Goal: Task Accomplishment & Management: Manage account settings

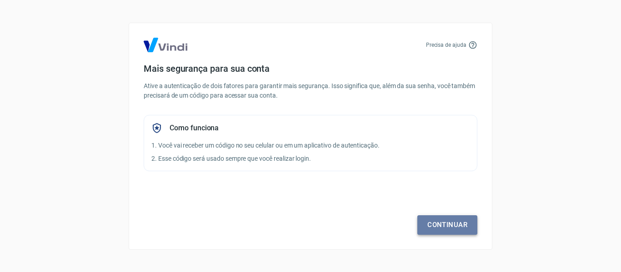
click at [452, 221] on link "Continuar" at bounding box center [447, 224] width 60 height 19
click at [456, 228] on link "Continuar" at bounding box center [447, 224] width 60 height 19
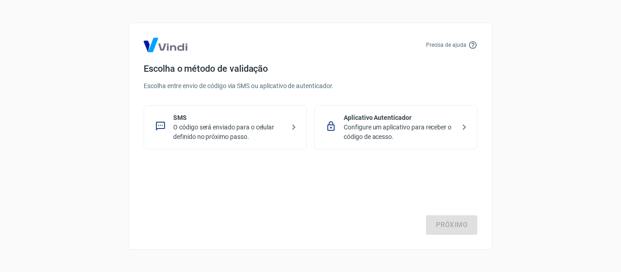
click at [190, 128] on p "O código será enviado para o celular definido no próximo passo." at bounding box center [228, 132] width 111 height 19
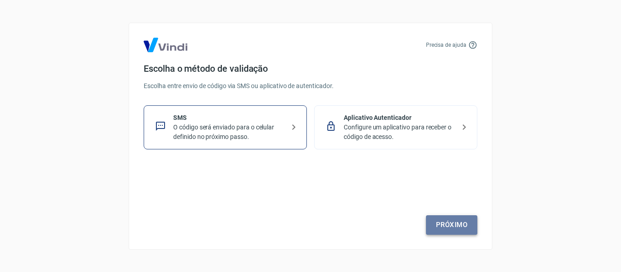
click at [448, 227] on link "Próximo" at bounding box center [451, 224] width 51 height 19
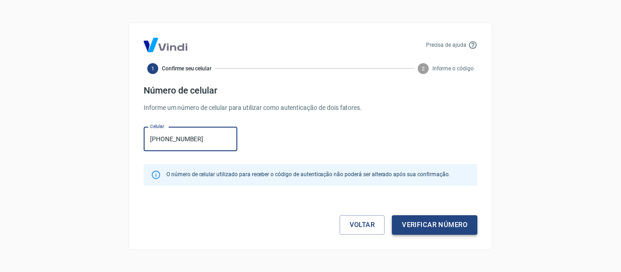
type input "[PHONE_NUMBER]"
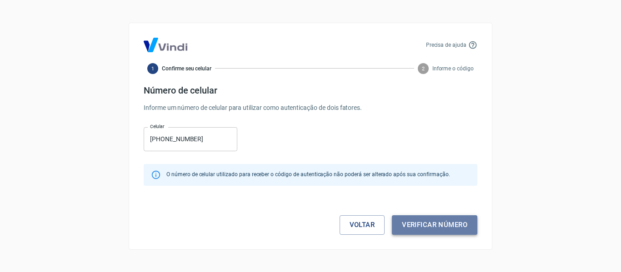
click at [438, 225] on button "Verificar número" at bounding box center [434, 224] width 85 height 19
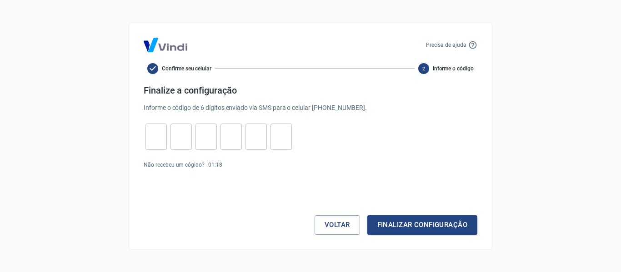
click at [160, 139] on input "tel" at bounding box center [155, 137] width 21 height 20
type input "6"
type input "8"
type input "6"
type input "3"
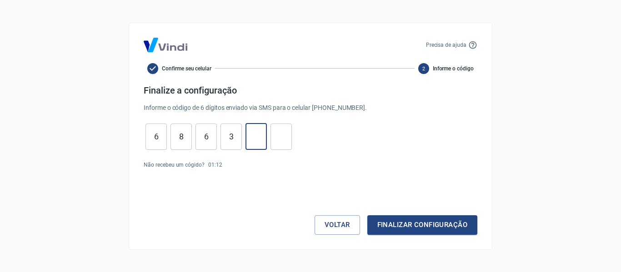
type input "6"
type input "8"
click at [411, 225] on button "Finalizar configuração" at bounding box center [422, 224] width 110 height 19
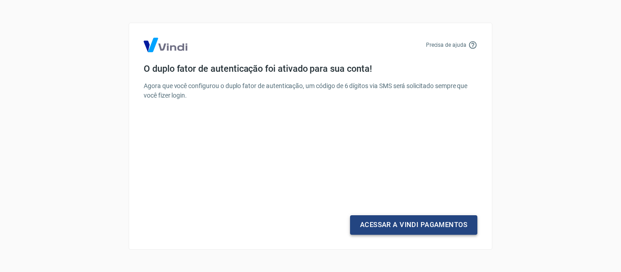
click at [385, 221] on link "Acessar a Vindi Pagamentos" at bounding box center [413, 224] width 127 height 19
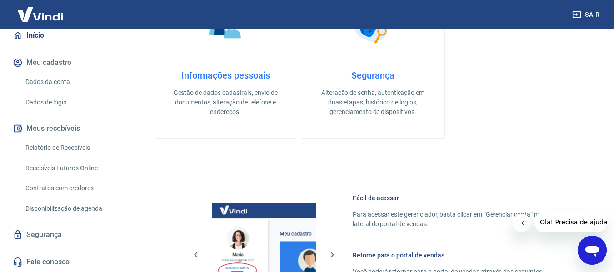
scroll to position [364, 0]
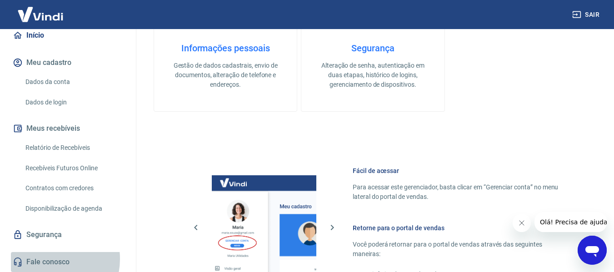
click at [46, 259] on link "Fale conosco" at bounding box center [68, 262] width 114 height 20
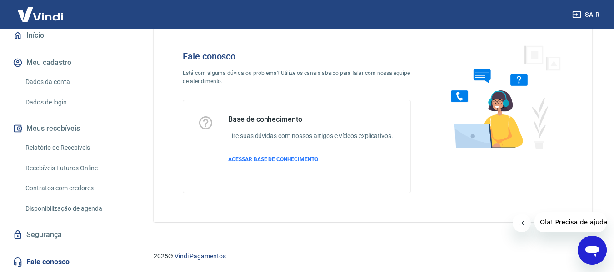
click at [593, 248] on icon "Abrir janela de mensagens" at bounding box center [592, 251] width 14 height 11
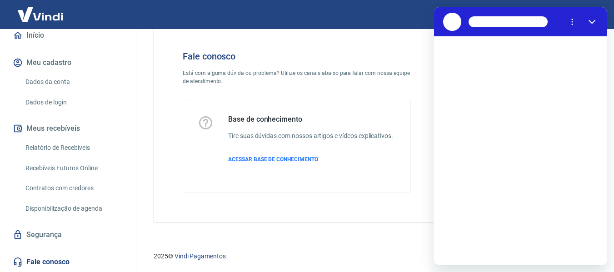
scroll to position [0, 0]
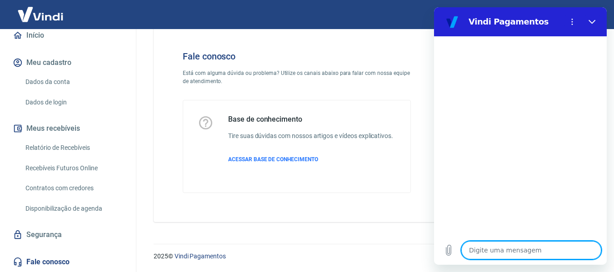
type textarea "b"
type textarea "x"
type textarea "bo"
type textarea "x"
type textarea "boa"
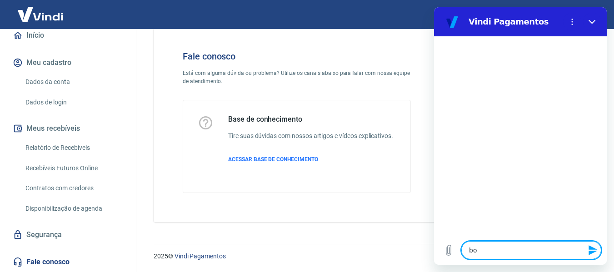
type textarea "x"
type textarea "boa"
type textarea "x"
type textarea "boa t"
type textarea "x"
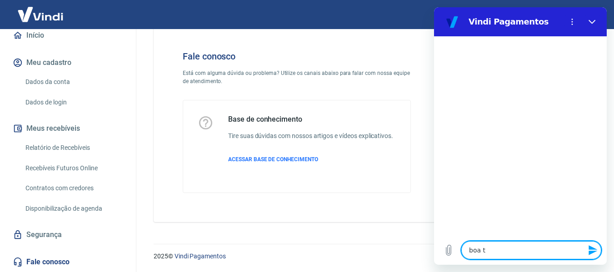
type textarea "boa ta"
type textarea "x"
type textarea "boa tar"
type textarea "x"
type textarea "boa tard"
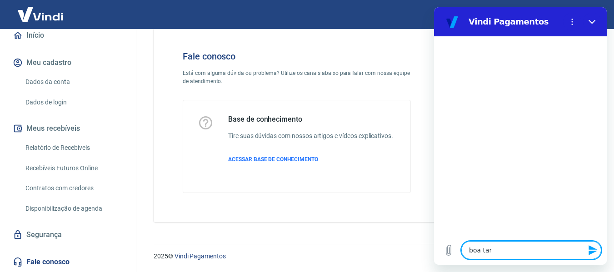
type textarea "x"
type textarea "boa tarde"
type textarea "x"
type textarea "boa tarde."
type textarea "x"
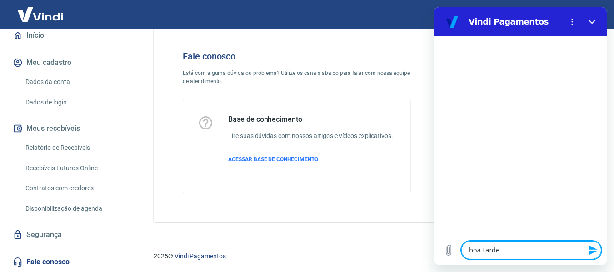
type textarea "boa tarde."
type textarea "x"
type textarea "boa tarde. C"
type textarea "x"
type textarea "boa tarde. Co"
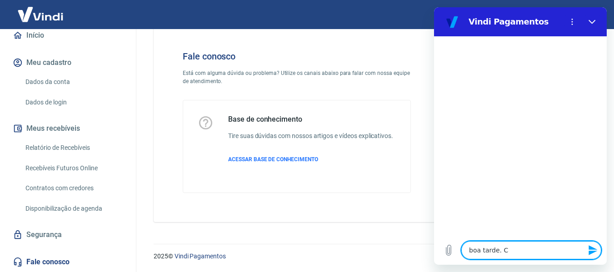
type textarea "x"
type textarea "boa tarde. Com"
type textarea "x"
type textarea "boa tarde. [GEOGRAPHIC_DATA]"
type textarea "x"
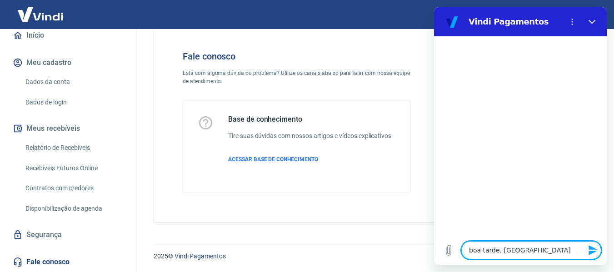
type textarea "boa tarde. [GEOGRAPHIC_DATA]"
type textarea "x"
type textarea "boa tarde. Como f"
type textarea "x"
type textarea "boa tarde. Como fç"
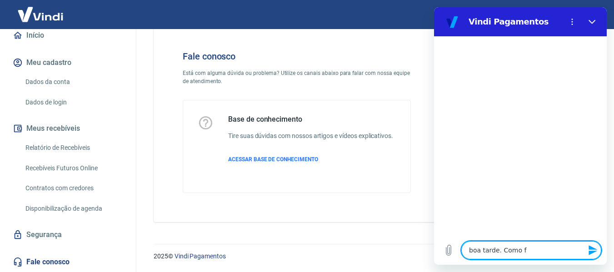
type textarea "x"
type textarea "boa tarde. Como f"
type textarea "x"
type textarea "boa tarde. Como fa"
type textarea "x"
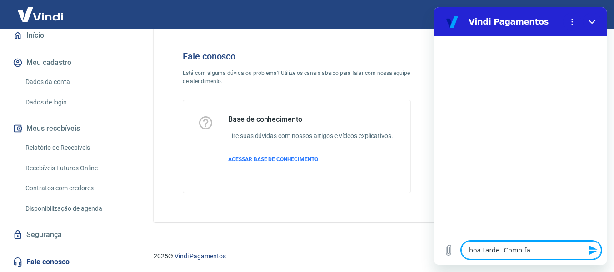
type textarea "boa tarde. Como faç"
type textarea "x"
type textarea "boa tarde. Como faço"
type textarea "x"
type textarea "boa tarde. Como faço"
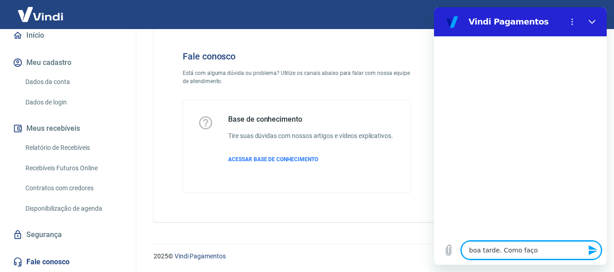
type textarea "x"
type textarea "boa tarde. Como faço p"
type textarea "x"
type textarea "boa tarde. Como faço pa"
type textarea "x"
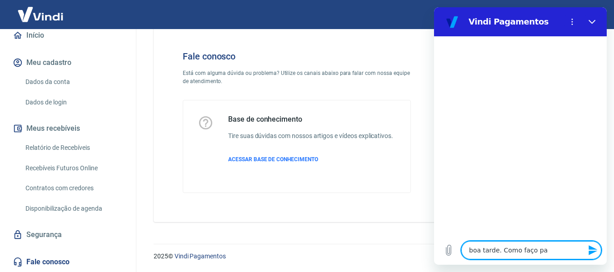
type textarea "boa tarde. Como faço par"
type textarea "x"
type textarea "boa tarde. Como faço para"
type textarea "x"
type textarea "boa tarde. Como faço para"
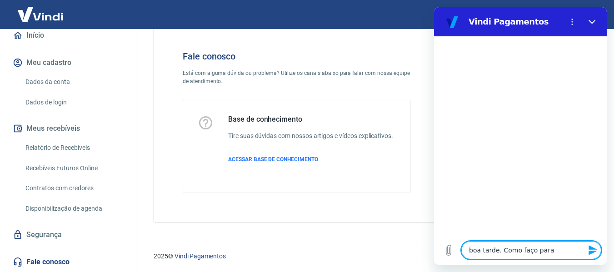
type textarea "x"
type textarea "boa tarde. Como faço para c"
type textarea "x"
type textarea "boa tarde. Como faço para ca"
type textarea "x"
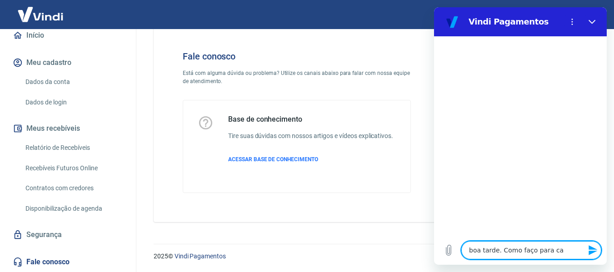
type textarea "boa tarde. Como faço para can"
type textarea "x"
type textarea "boa tarde. Como faço para canc"
type textarea "x"
type textarea "boa tarde. Como faço para cance"
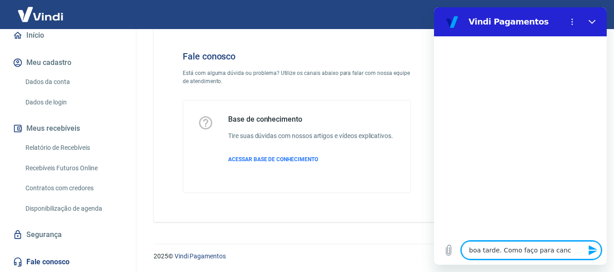
type textarea "x"
type textarea "boa tarde. Como faço para cancel"
type textarea "x"
type textarea "boa tarde. Como faço para cancela"
type textarea "x"
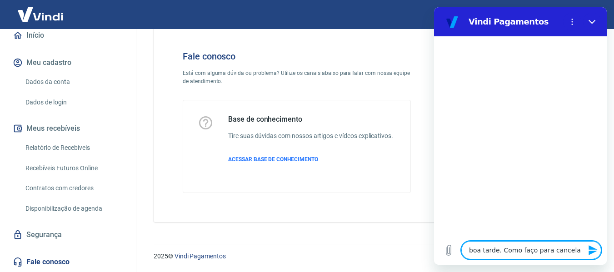
type textarea "boa tarde. Como faço para cancelar"
type textarea "x"
type textarea "boa tarde. Como faço para cancelar"
type textarea "x"
type textarea "boa tarde. Como faço para cancelar m"
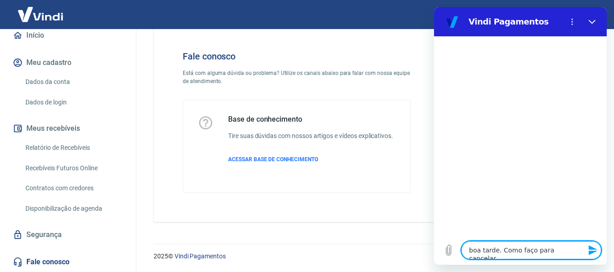
type textarea "x"
type textarea "boa tarde. Como faço para cancelar me"
type textarea "x"
type textarea "boa tarde. Como faço para cancelar meu"
type textarea "x"
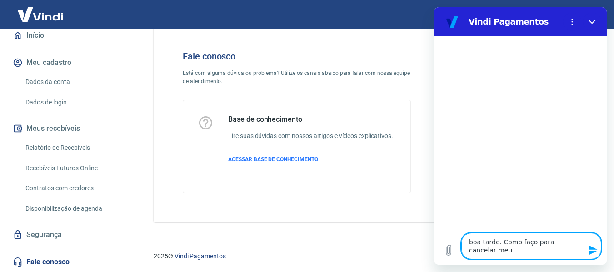
type textarea "boa tarde. Como faço para cancelar meu"
type textarea "x"
type textarea "boa tarde. Como faço para cancelar meu c"
type textarea "x"
type textarea "boa tarde. Como faço para cancelar meu ca"
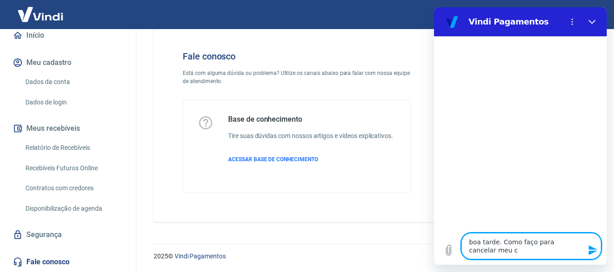
type textarea "x"
type textarea "boa tarde. Como faço para cancelar meu cad"
type textarea "x"
type textarea "boa tarde. Como faço para cancelar meu cada"
type textarea "x"
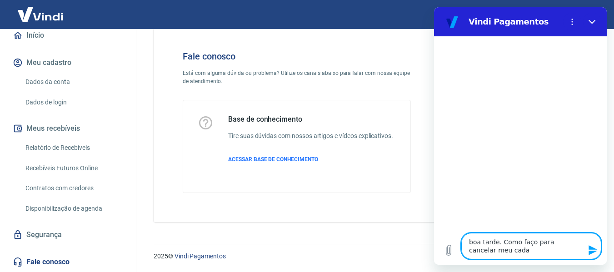
type textarea "boa tarde. Como faço para cancelar meu cadas"
type textarea "x"
type textarea "boa tarde. Como faço para cancelar meu cadast"
type textarea "x"
type textarea "boa tarde. Como faço para cancelar meu cadastr"
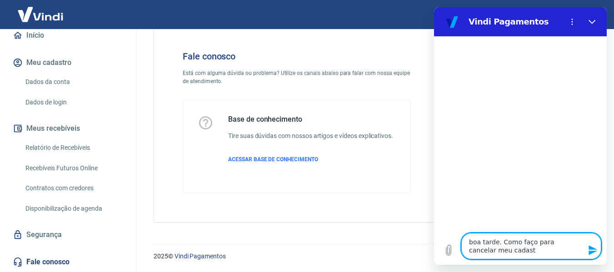
type textarea "x"
type textarea "boa tarde. Como faço para cancelar meu cadastro"
type textarea "x"
type textarea "boa tarde. Como faço para cancelar meu cadastro?"
type textarea "x"
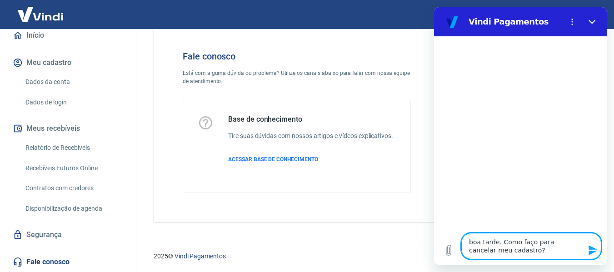
type textarea "boa tarde. Como faço para cancelar meu cadastro?"
type textarea "x"
type textarea "boa tarde. Como faço para cancelar meu cadastro? E"
type textarea "x"
type textarea "boa tarde. Como faço para cancelar meu cadastro? Es"
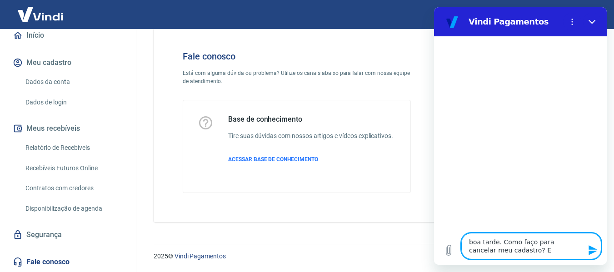
type textarea "x"
type textarea "boa tarde. Como faço para cancelar meu cadastro? Est"
type textarea "x"
type textarea "boa tarde. Como faço para cancelar meu cadastro? Esto"
type textarea "x"
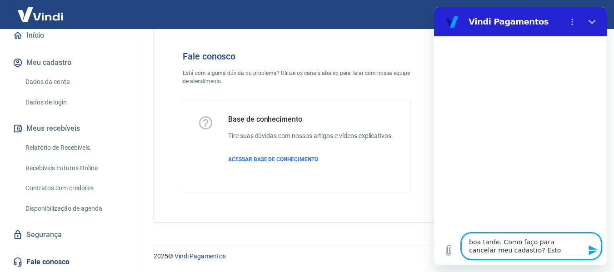
type textarea "boa tarde. Como faço para cancelar meu cadastro? [GEOGRAPHIC_DATA]"
type textarea "x"
type textarea "boa tarde. Como faço para cancelar meu cadastro? [GEOGRAPHIC_DATA]"
type textarea "x"
type textarea "boa tarde. Como faço para cancelar meu cadastro? [GEOGRAPHIC_DATA] e"
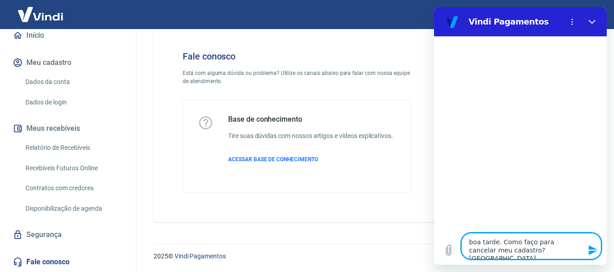
type textarea "x"
type textarea "boa tarde. Como faço para cancelar meu cadastro? Estou en"
type textarea "x"
type textarea "boa tarde. Como faço para cancelar meu cadastro? Estou enc"
type textarea "x"
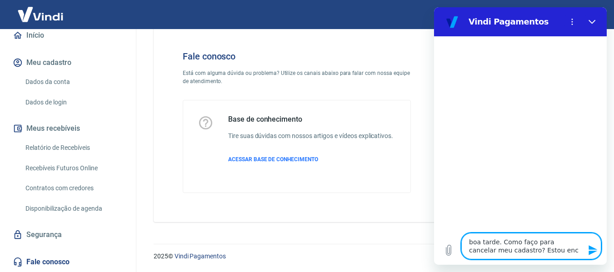
type textarea "boa tarde. Como faço para cancelar meu cadastro? Estou ence"
type textarea "x"
type textarea "boa tarde. Como faço para cancelar meu cadastro? Estou encer"
type textarea "x"
type textarea "boa tarde. Como faço para cancelar meu cadastro? Estou encerr"
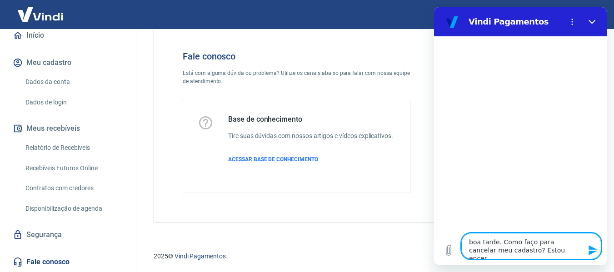
type textarea "x"
type textarea "boa tarde. Como faço para cancelar meu cadastro? Estou encerra"
type textarea "x"
type textarea "boa tarde. Como faço para cancelar meu cadastro? Estou encerran"
type textarea "x"
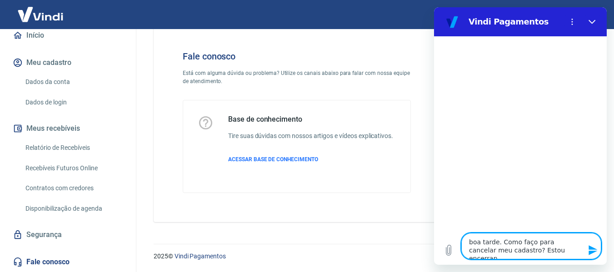
type textarea "boa tarde. Como faço para cancelar meu cadastro? Estou encerrand"
type textarea "x"
type textarea "boa tarde. Como faço para cancelar meu cadastro? Estou encerrando"
type textarea "x"
type textarea "boa tarde. Como faço para cancelar meu cadastro? Estou encerrando"
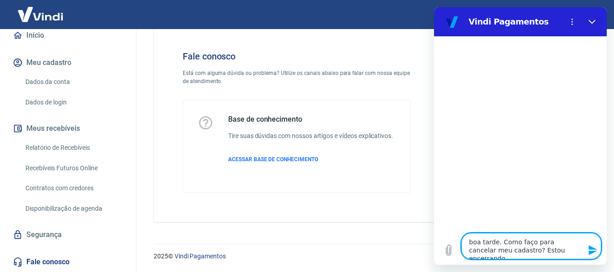
type textarea "x"
type textarea "boa tarde. Como faço para cancelar meu cadastro? Estou encerrando a"
type textarea "x"
type textarea "boa tarde. Como faço para cancelar meu cadastro? Estou encerrando a"
type textarea "x"
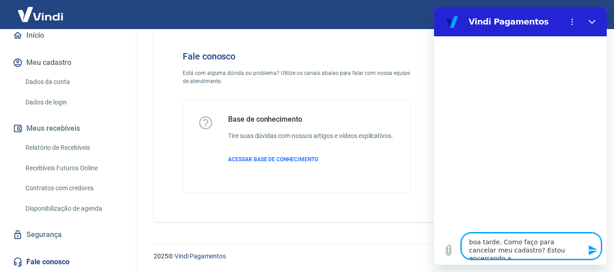
type textarea "boa tarde. Como faço para cancelar meu cadastro? Estou encerrando a m"
type textarea "x"
type textarea "boa tarde. Como faço para cancelar meu cadastro? Estou encerrando a mi"
type textarea "x"
type textarea "boa tarde. Como faço para cancelar meu cadastro? Estou encerrando a min"
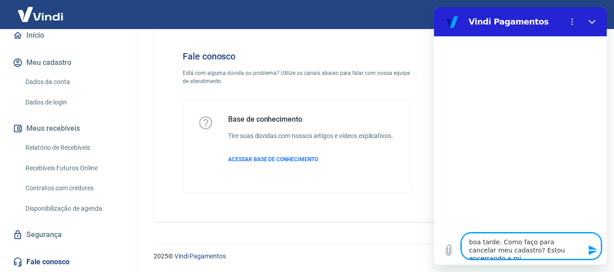
type textarea "x"
type textarea "boa tarde. Como faço para cancelar meu cadastro? Estou encerrando a minh"
type textarea "x"
type textarea "boa tarde. Como faço para cancelar meu cadastro? Estou encerrando a minha"
type textarea "x"
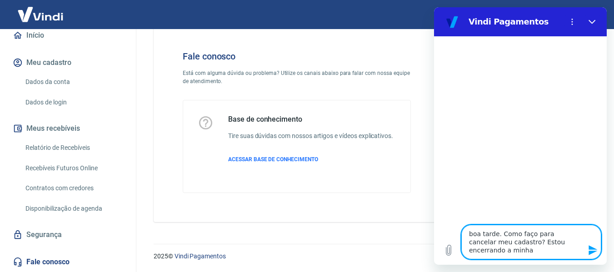
type textarea "boa tarde. Como faço para cancelar meu cadastro? Estou encerrando a minha"
type textarea "x"
type textarea "boa tarde. Como faço para cancelar meu cadastro? Estou encerrando a minha l"
type textarea "x"
type textarea "boa tarde. Como faço para cancelar meu cadastro? Estou encerrando a minha lo"
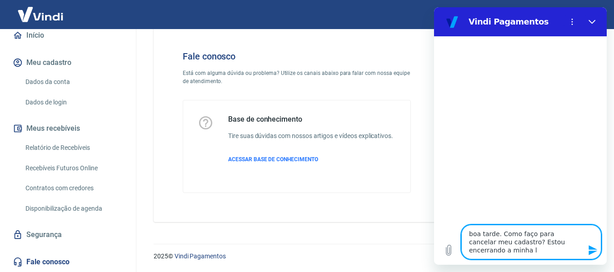
type textarea "x"
type textarea "boa tarde. Como faço para cancelar meu cadastro? Estou encerrando a minha loj"
type textarea "x"
type textarea "boa tarde. Como faço para cancelar meu cadastro? Estou encerrando a minha loja"
type textarea "x"
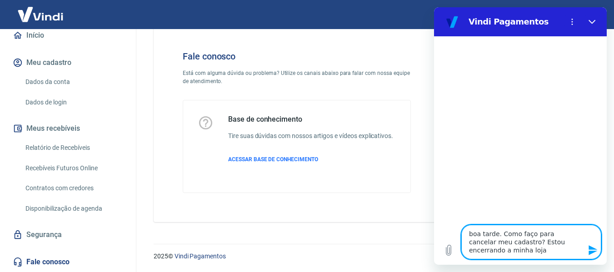
type textarea "boa tarde. Como faço para cancelar meu cadastro? Estou encerrando a minha loja"
type textarea "x"
type textarea "boa tarde. Como faço para cancelar meu cadastro? Estou encerrando a minha loja d"
type textarea "x"
type textarea "boa tarde. Como faço para cancelar meu cadastro? Estou encerrando a minha loja …"
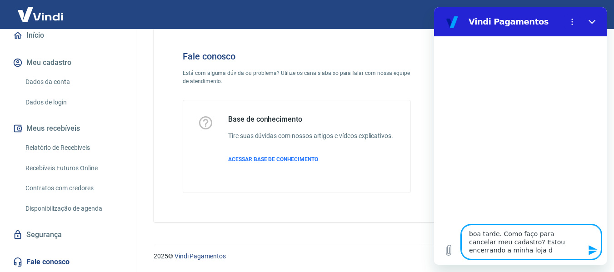
type textarea "x"
type textarea "boa tarde. Como faço para cancelar meu cadastro? Estou encerrando a minha loja …"
type textarea "x"
type textarea "boa tarde. Como faço para cancelar meu cadastro? Estou encerrando a minha loja …"
type textarea "x"
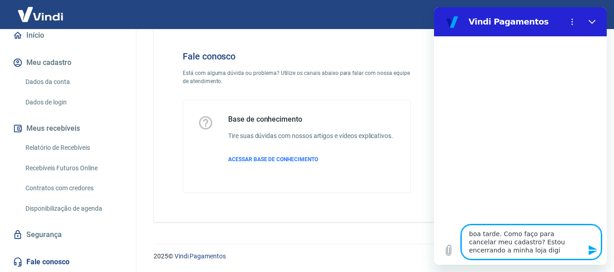
type textarea "boa tarde. Como faço para cancelar meu cadastro? Estou encerrando a minha loja …"
type textarea "x"
type textarea "boa tarde. Como faço para cancelar meu cadastro? Estou encerrando a minha loja …"
type textarea "x"
type textarea "boa tarde. Como faço para cancelar meu cadastro? Estou encerrando a minha loja …"
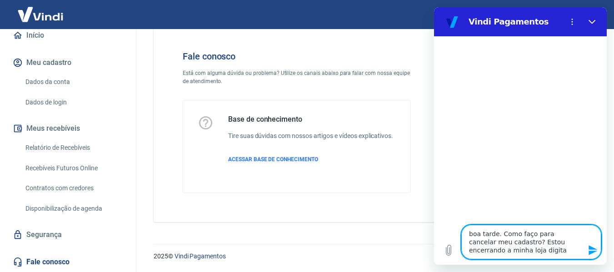
type textarea "x"
type textarea "boa tarde. Como faço para cancelar meu cadastro? Estou encerrando a minha loja …"
type textarea "x"
type textarea "boa tarde. Como faço para cancelar meu cadastro? Estou encerrando a minha loja …"
type textarea "x"
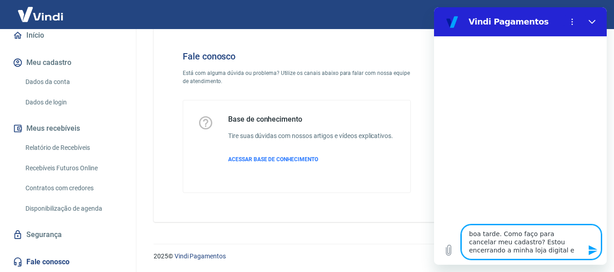
type textarea "boa tarde. Como faço para cancelar meu cadastro? Estou encerrando a minha loja …"
type textarea "x"
type textarea "boa tarde. Como faço para cancelar meu cadastro? Estou encerrando a minha loja …"
type textarea "x"
type textarea "boa tarde. Como faço para cancelar meu cadastro? Estou encerrando a minha loja …"
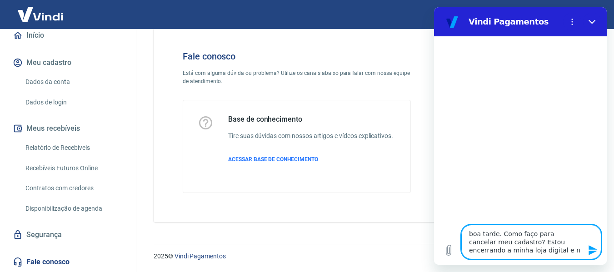
type textarea "x"
type textarea "boa tarde. Como faço para cancelar meu cadastro? Estou encerrando a minha loja …"
type textarea "x"
type textarea "boa tarde. Como faço para cancelar meu cadastro? Estou encerrando a minha loja …"
type textarea "x"
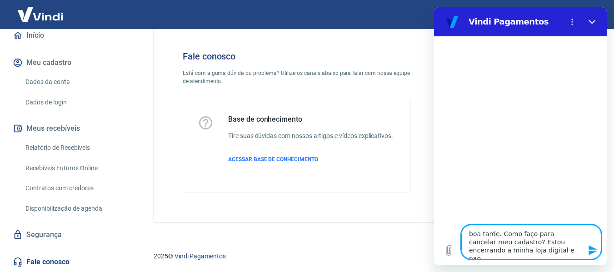
type textarea "boa tarde. Como faço para cancelar meu cadastro? Estou encerrando a minha loja …"
type textarea "x"
type textarea "boa tarde. Como faço para cancelar meu cadastro? Estou encerrando a minha loja …"
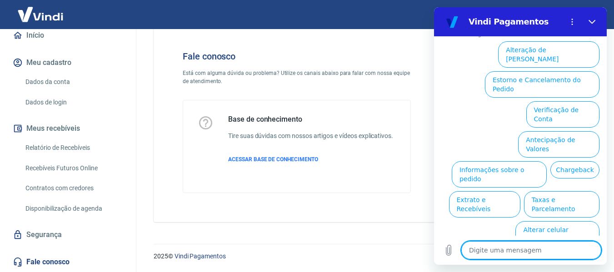
scroll to position [127, 0]
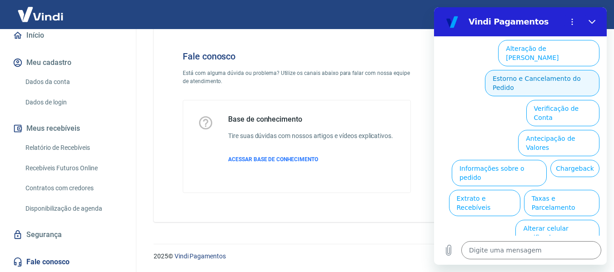
click at [556, 79] on button "Estorno e Cancelamento do Pedido" at bounding box center [542, 83] width 115 height 26
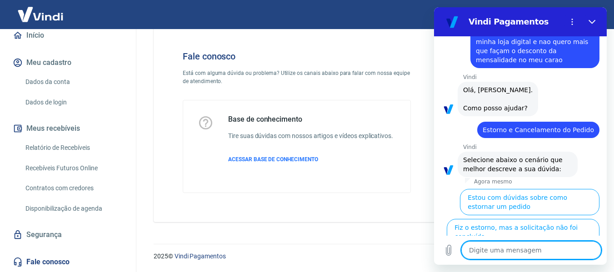
scroll to position [16, 0]
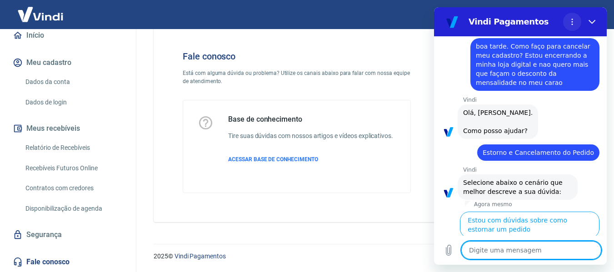
click at [572, 24] on circle "Menu de opções" at bounding box center [572, 24] width 1 height 1
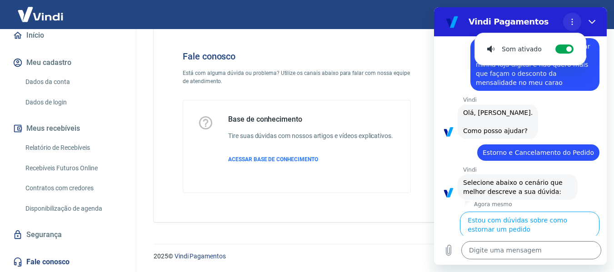
click at [572, 24] on circle "Menu de opções" at bounding box center [572, 24] width 1 height 1
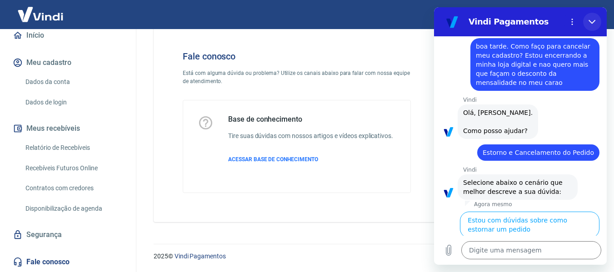
click at [590, 23] on icon "Fechar" at bounding box center [592, 21] width 7 height 7
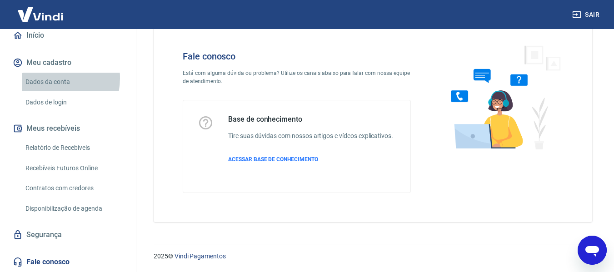
click at [45, 78] on link "Dados da conta" at bounding box center [73, 82] width 103 height 19
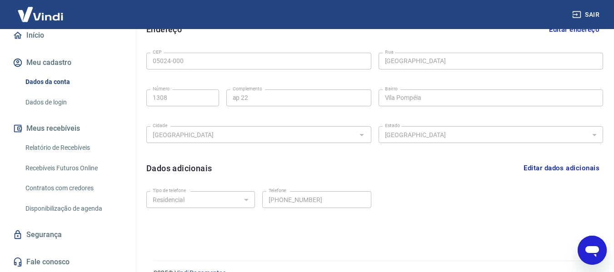
scroll to position [310, 0]
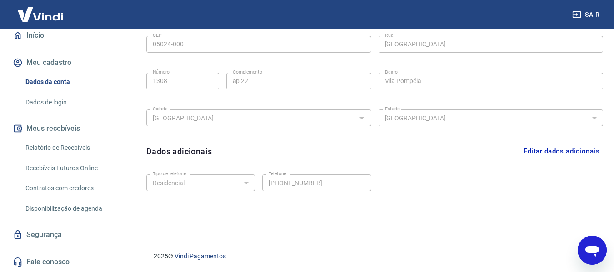
click at [587, 250] on icon "Abrir janela de mensagens" at bounding box center [592, 251] width 14 height 11
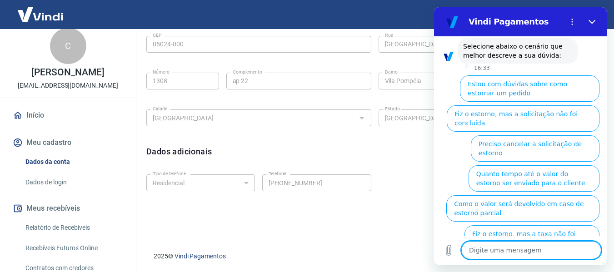
scroll to position [0, 0]
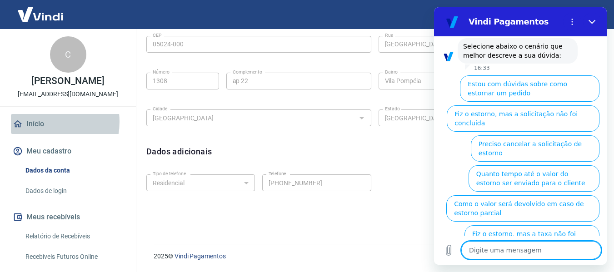
click at [43, 131] on link "Início" at bounding box center [68, 124] width 114 height 20
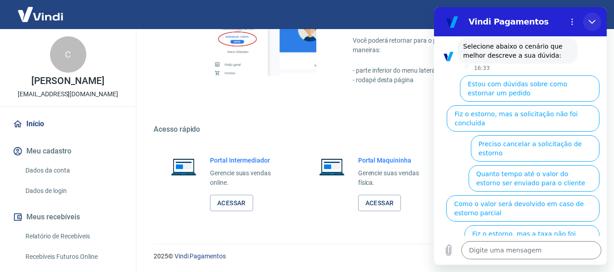
click at [593, 22] on icon "Fechar" at bounding box center [592, 22] width 7 height 4
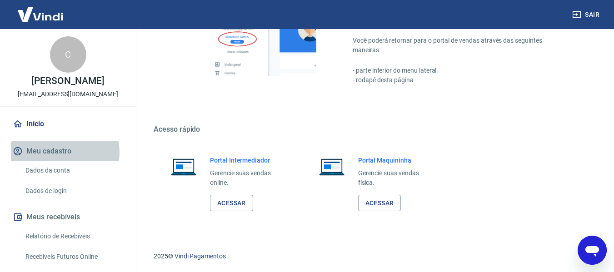
click at [61, 161] on button "Meu cadastro" at bounding box center [68, 151] width 114 height 20
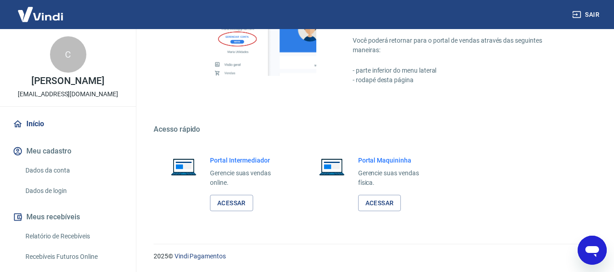
click at [60, 179] on link "Dados da conta" at bounding box center [73, 170] width 103 height 19
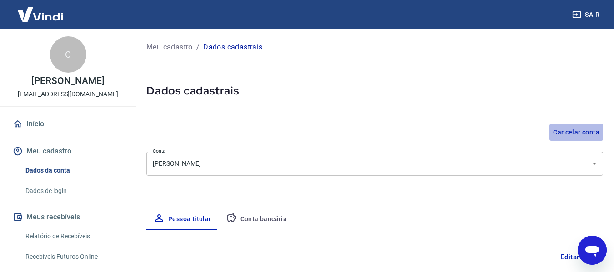
click at [588, 133] on button "Cancelar conta" at bounding box center [576, 132] width 54 height 17
click at [584, 131] on button "Cancelar conta" at bounding box center [576, 132] width 54 height 17
click at [42, 200] on link "Dados de login" at bounding box center [73, 191] width 103 height 19
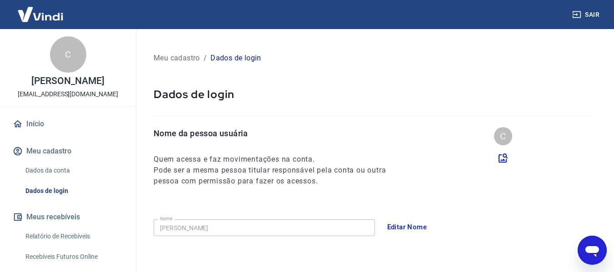
scroll to position [45, 0]
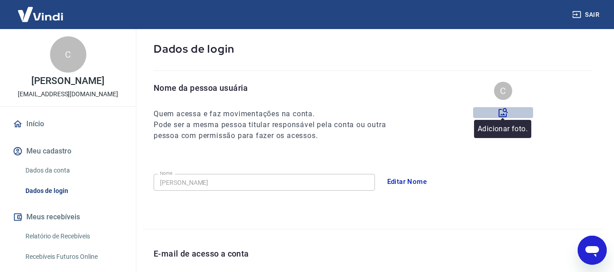
click at [503, 110] on icon at bounding box center [503, 112] width 11 height 11
click at [0, 0] on input "file" at bounding box center [0, 0] width 0 height 0
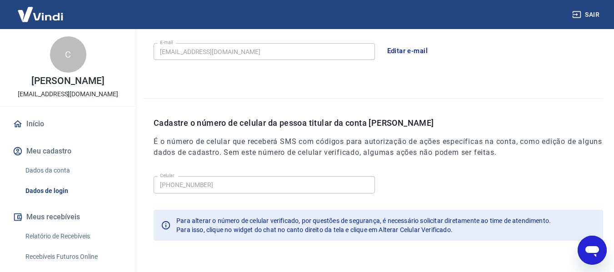
scroll to position [265, 0]
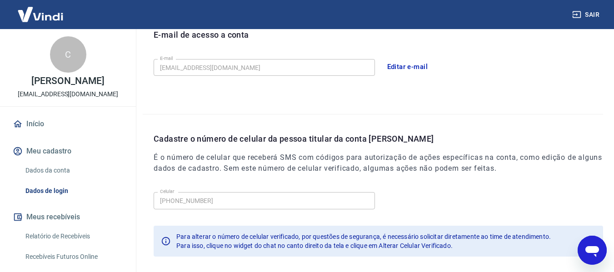
click at [35, 131] on link "Início" at bounding box center [68, 124] width 114 height 20
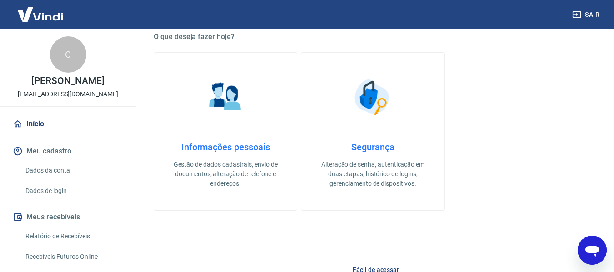
click at [378, 168] on p "Alteração de senha, autenticação em duas etapas, histórico de logins, gerenciam…" at bounding box center [373, 174] width 114 height 29
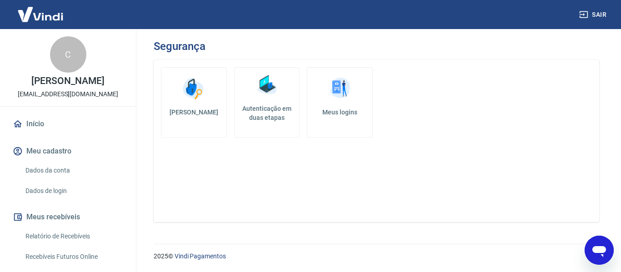
click at [208, 110] on h5 "[PERSON_NAME]" at bounding box center [194, 112] width 50 height 9
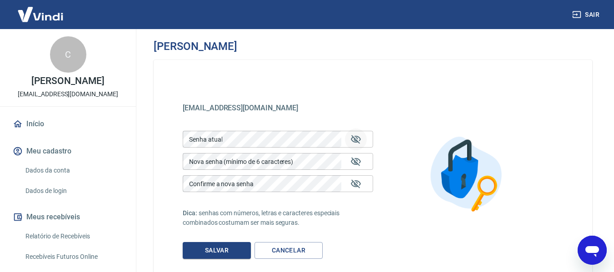
click at [359, 141] on icon "Mostrar/esconder senha" at bounding box center [356, 139] width 10 height 9
click at [361, 163] on button "Mostrar/esconder senha" at bounding box center [356, 162] width 22 height 22
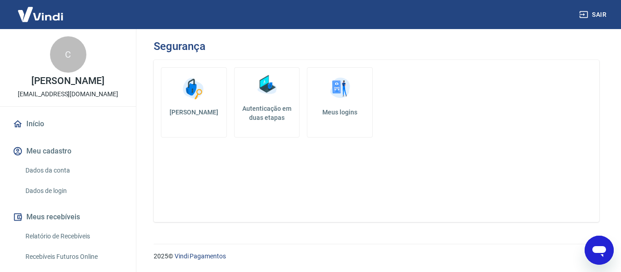
click at [49, 198] on link "Dados de login" at bounding box center [73, 191] width 103 height 19
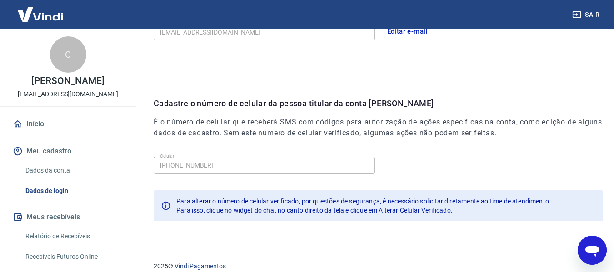
scroll to position [310, 0]
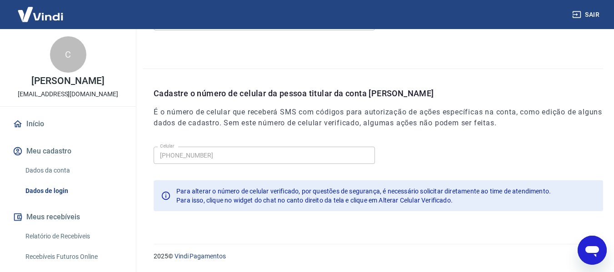
click at [590, 250] on icon "Abrir janela de mensagens" at bounding box center [592, 251] width 14 height 11
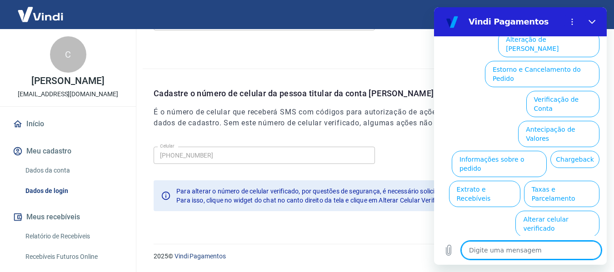
scroll to position [280, 0]
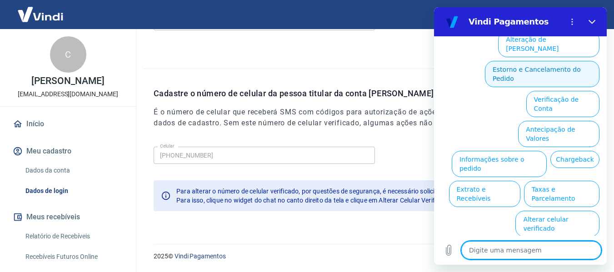
click at [519, 80] on button "Estorno e Cancelamento do Pedido" at bounding box center [542, 74] width 115 height 26
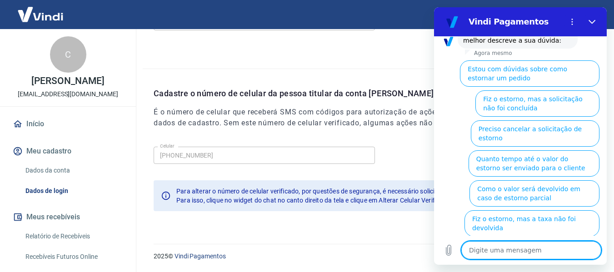
scroll to position [315, 0]
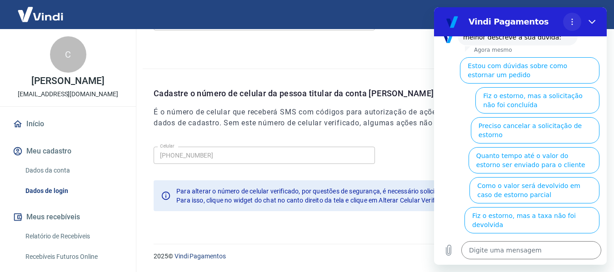
click at [571, 16] on button "Menu de opções" at bounding box center [572, 22] width 18 height 18
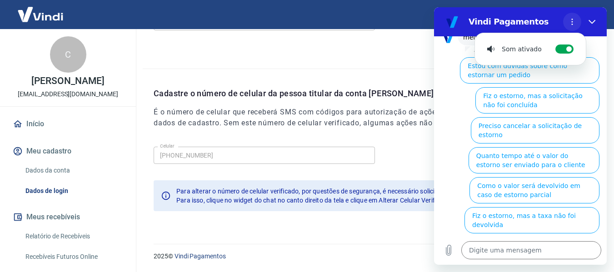
click at [573, 22] on circle "Menu de opções" at bounding box center [572, 21] width 1 height 1
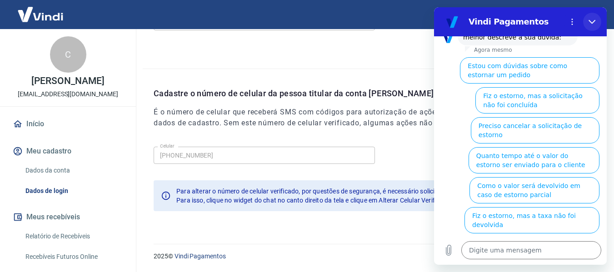
click at [589, 22] on icon "Fechar" at bounding box center [592, 21] width 7 height 7
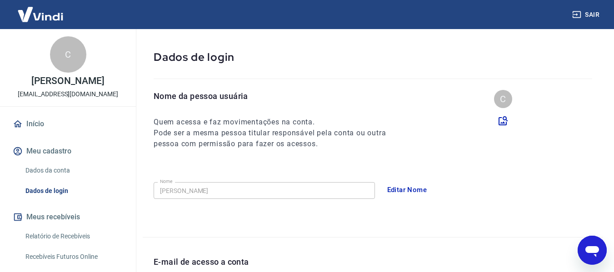
scroll to position [0, 0]
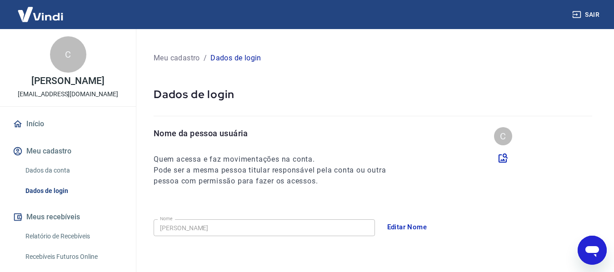
click at [61, 245] on link "Relatório de Recebíveis" at bounding box center [73, 236] width 103 height 19
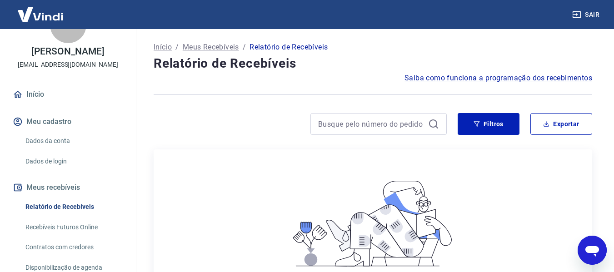
scroll to position [45, 0]
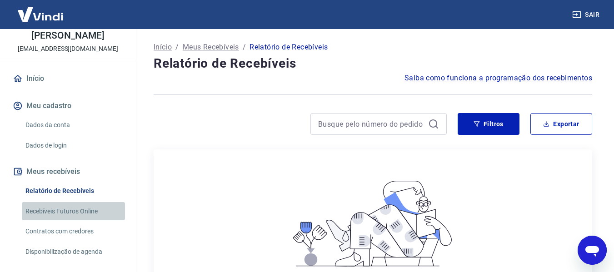
click at [80, 221] on link "Recebíveis Futuros Online" at bounding box center [73, 211] width 103 height 19
